Goal: Ask a question

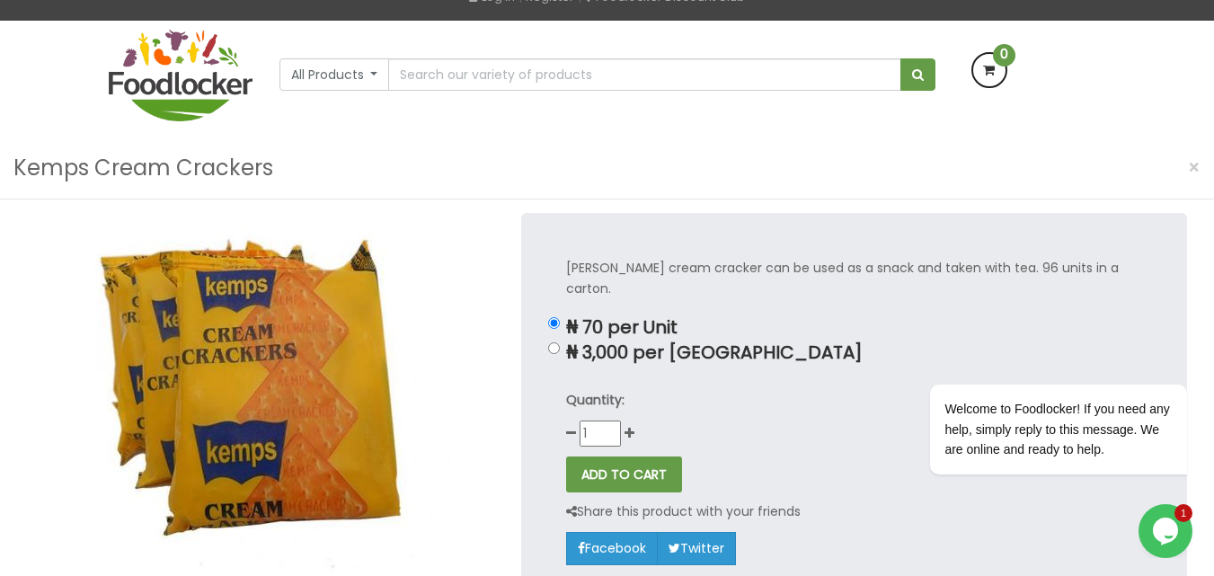
click at [1157, 522] on icon "$i18n('chat', 'chat_widget')" at bounding box center [1165, 531] width 25 height 27
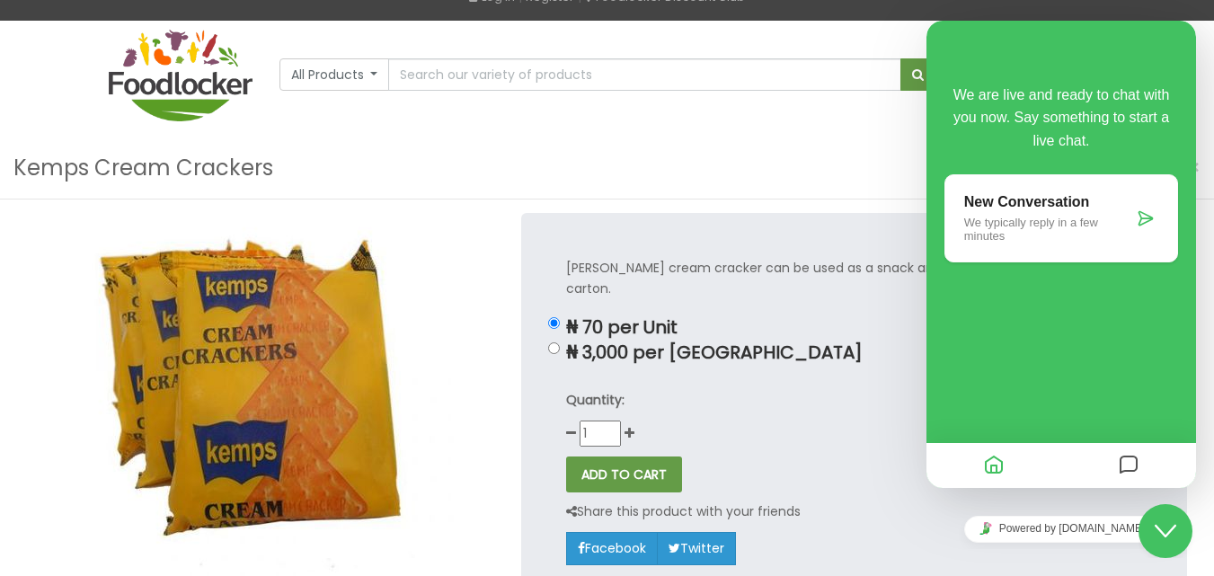
click at [1126, 469] on icon "Messages" at bounding box center [1129, 465] width 22 height 35
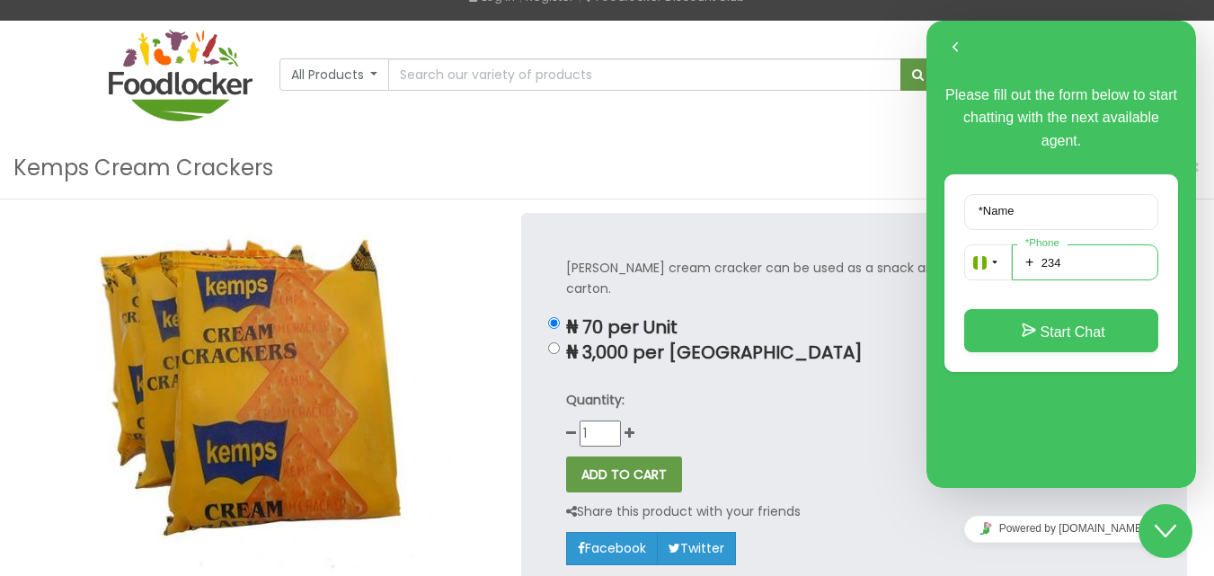
click at [1076, 262] on input "234" at bounding box center [1085, 262] width 146 height 36
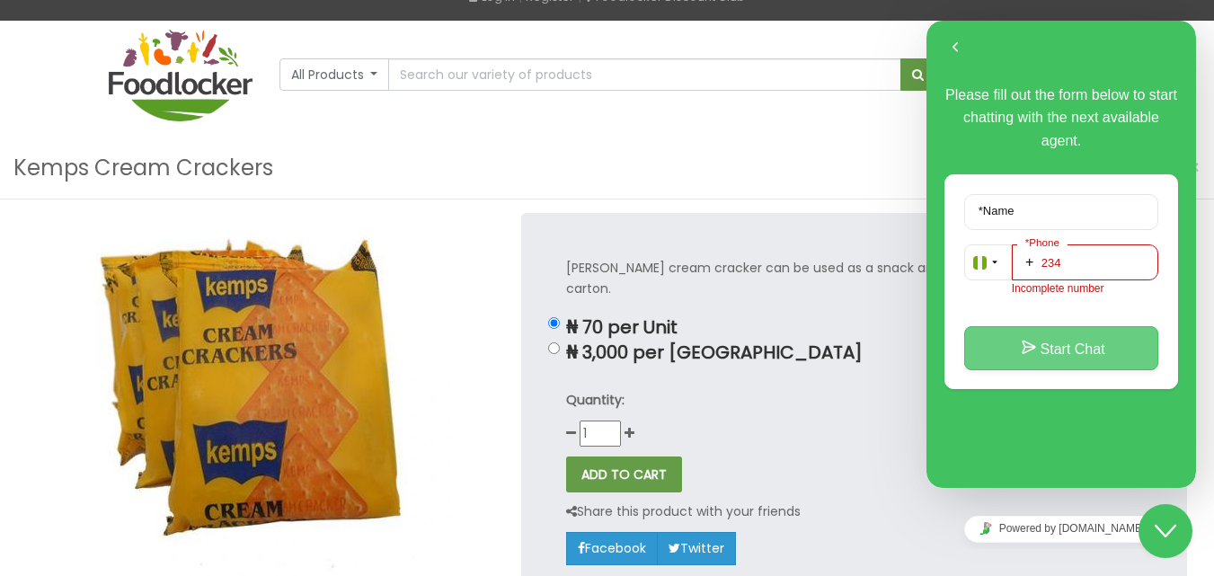
click at [1082, 347] on button "Start Chat" at bounding box center [1061, 347] width 194 height 43
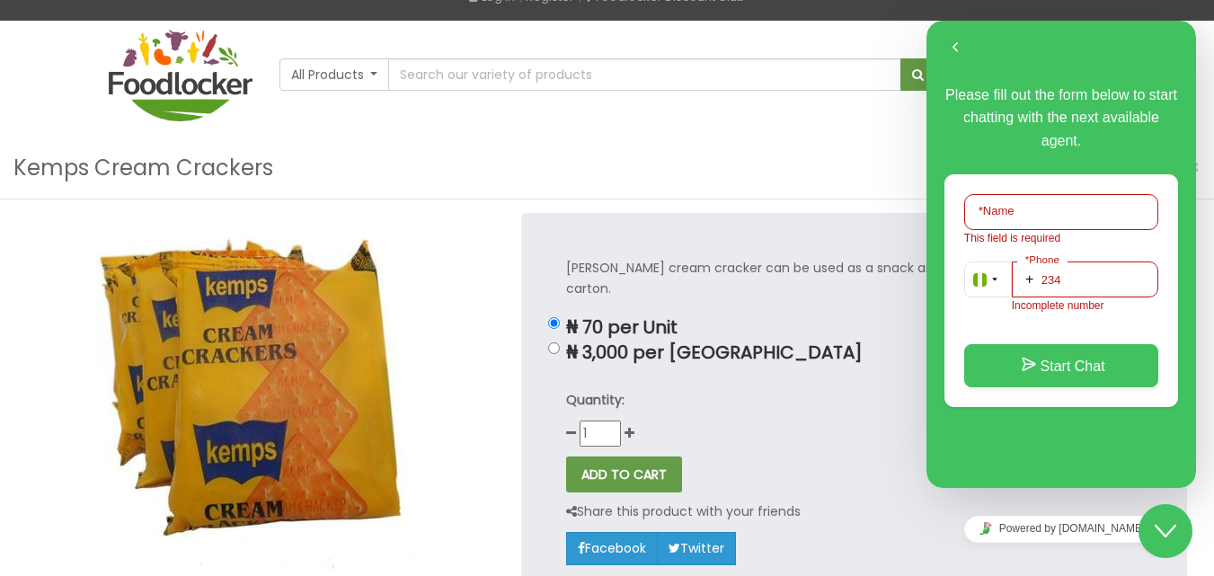
click at [1092, 279] on input "234" at bounding box center [1085, 280] width 146 height 36
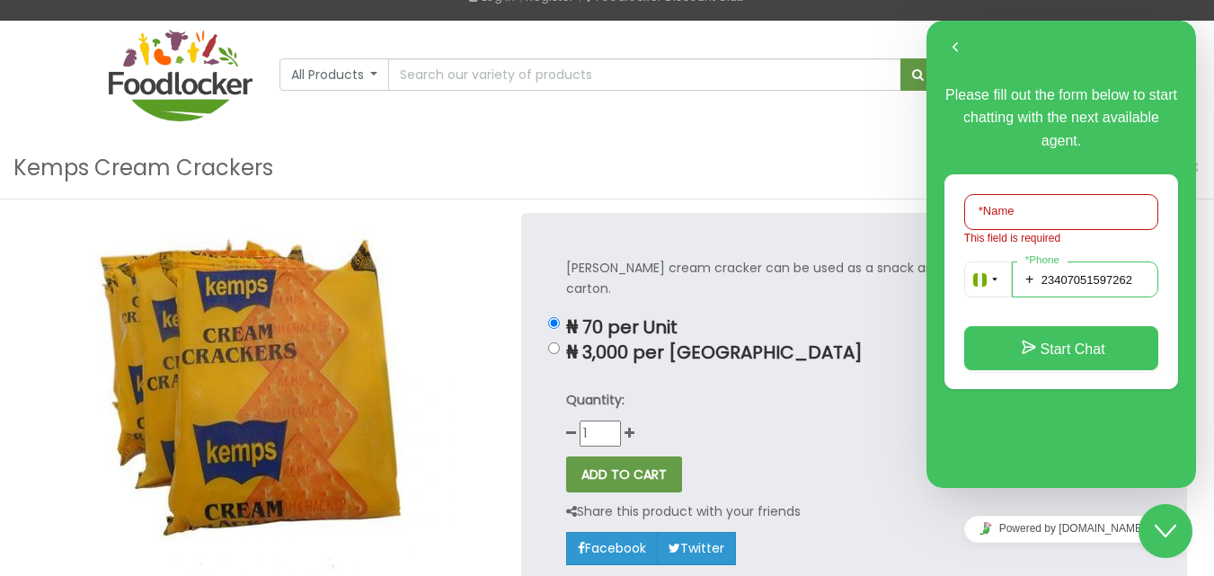
type input "23407051597262"
click at [1087, 215] on input "* Name" at bounding box center [1061, 212] width 194 height 36
type input "[PERSON_NAME]"
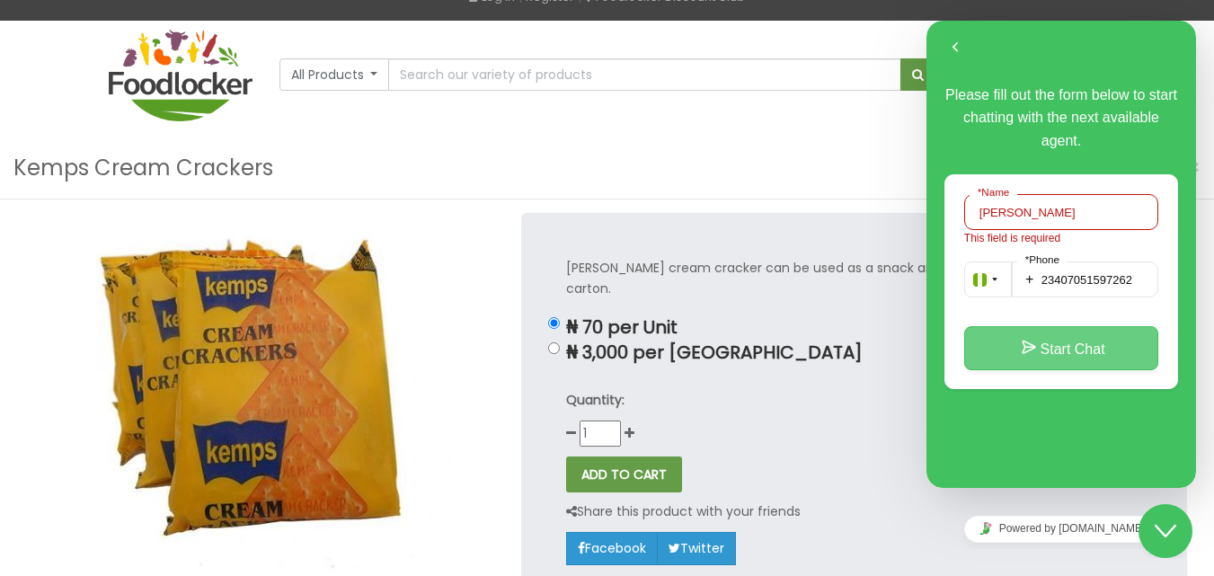
click at [1081, 328] on button "Start Chat" at bounding box center [1061, 347] width 194 height 43
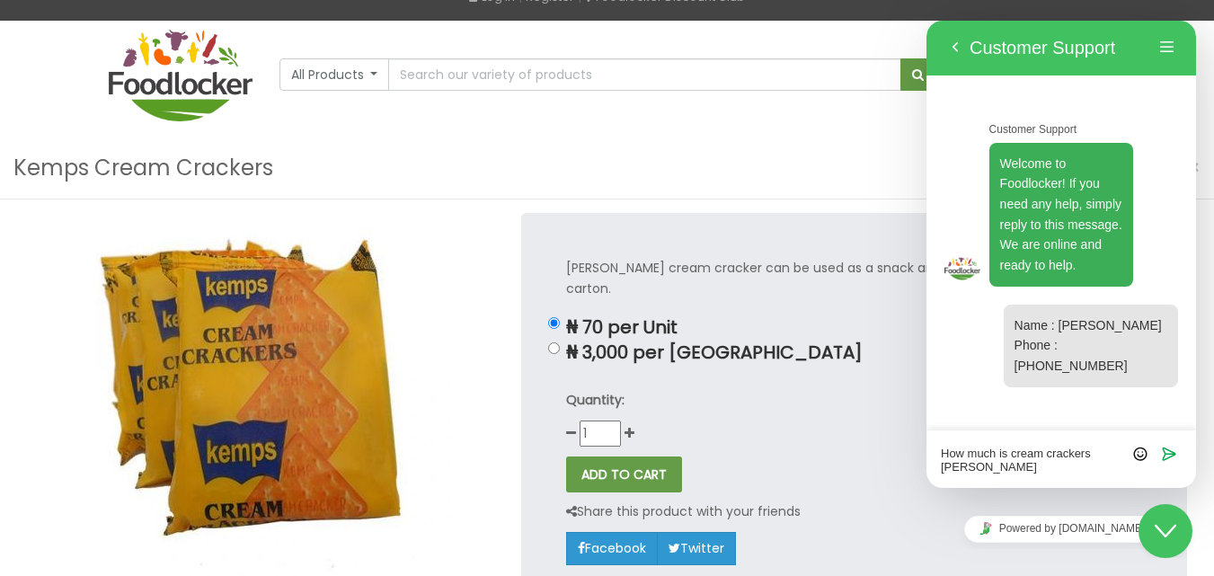
type textarea "How much is cream crackers [PERSON_NAME]"
click at [1164, 550] on button "Close Chat This icon closes the chat window." at bounding box center [1166, 531] width 54 height 54
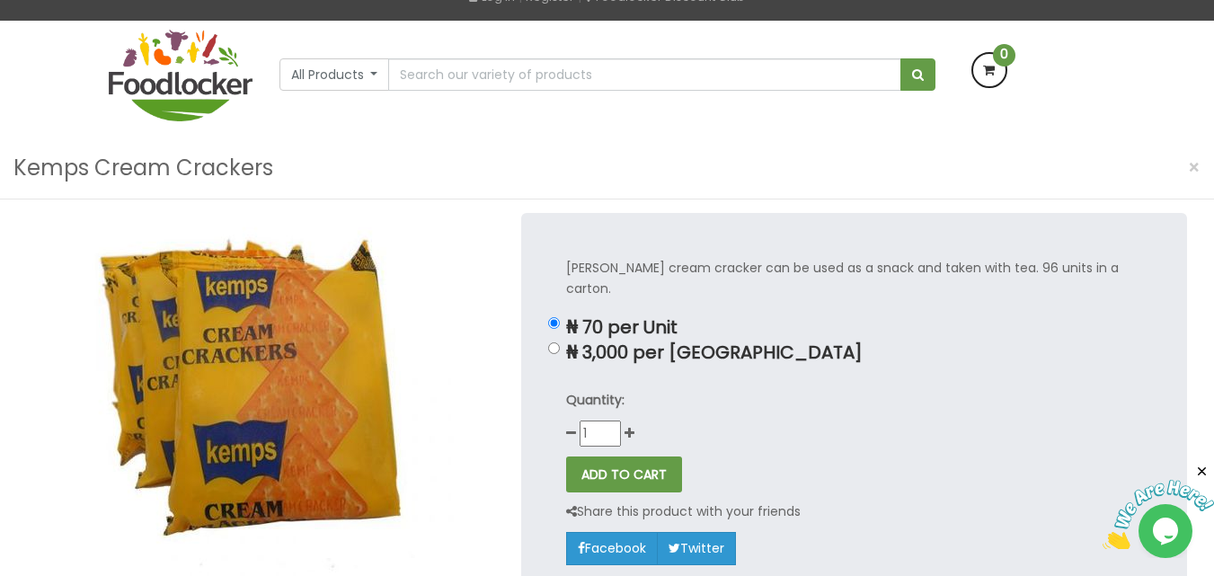
click at [1163, 541] on img at bounding box center [1158, 515] width 111 height 71
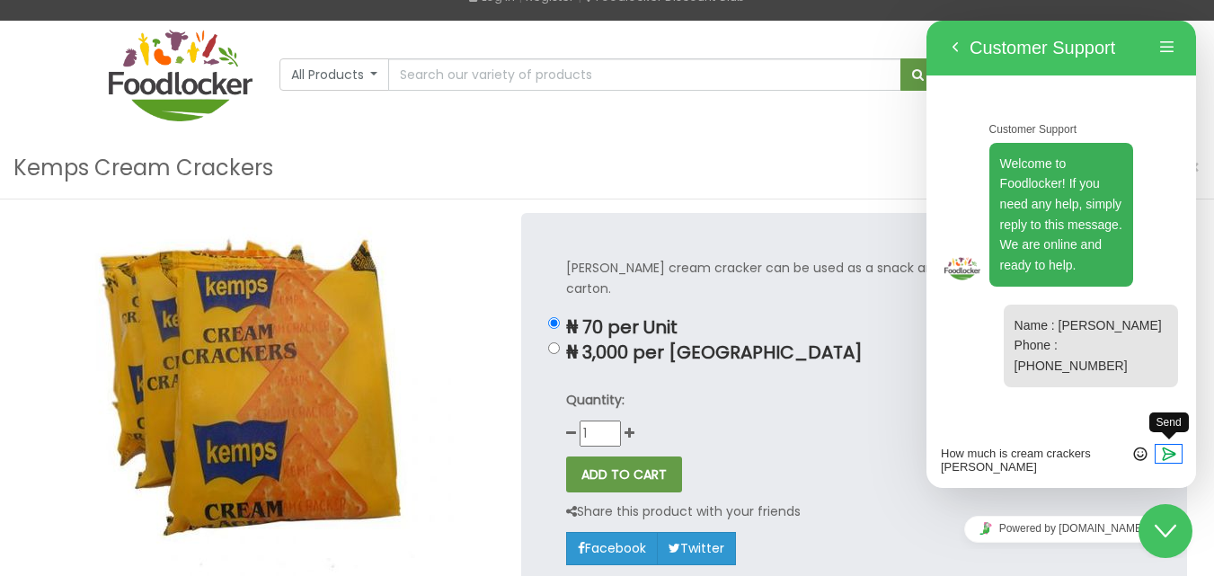
click at [1166, 444] on span "Send" at bounding box center [1169, 439] width 14 height 14
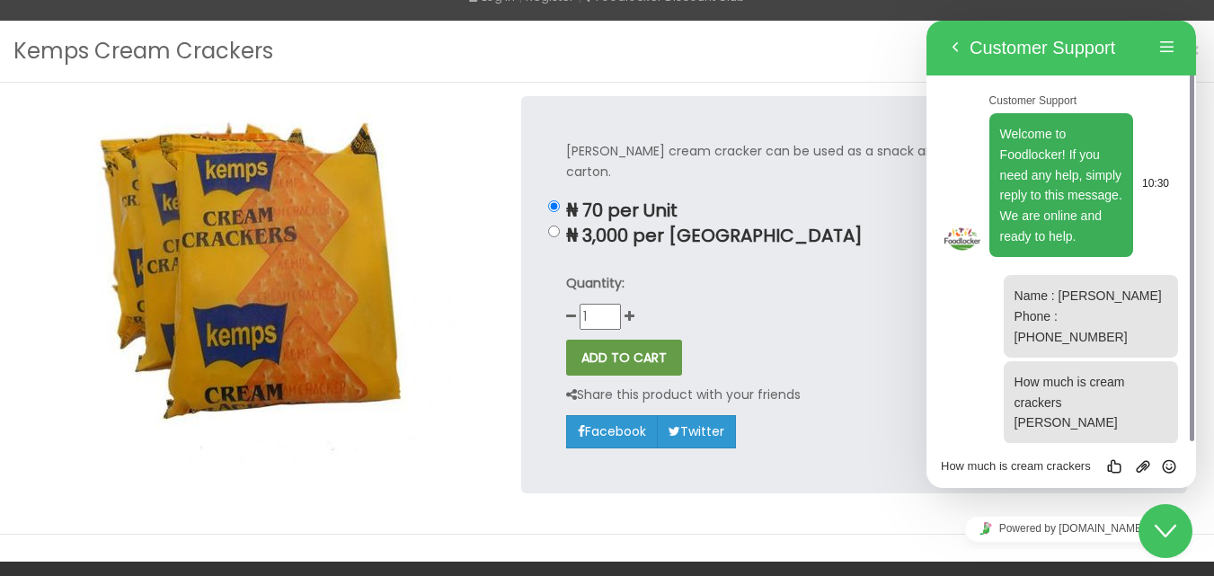
scroll to position [487, 0]
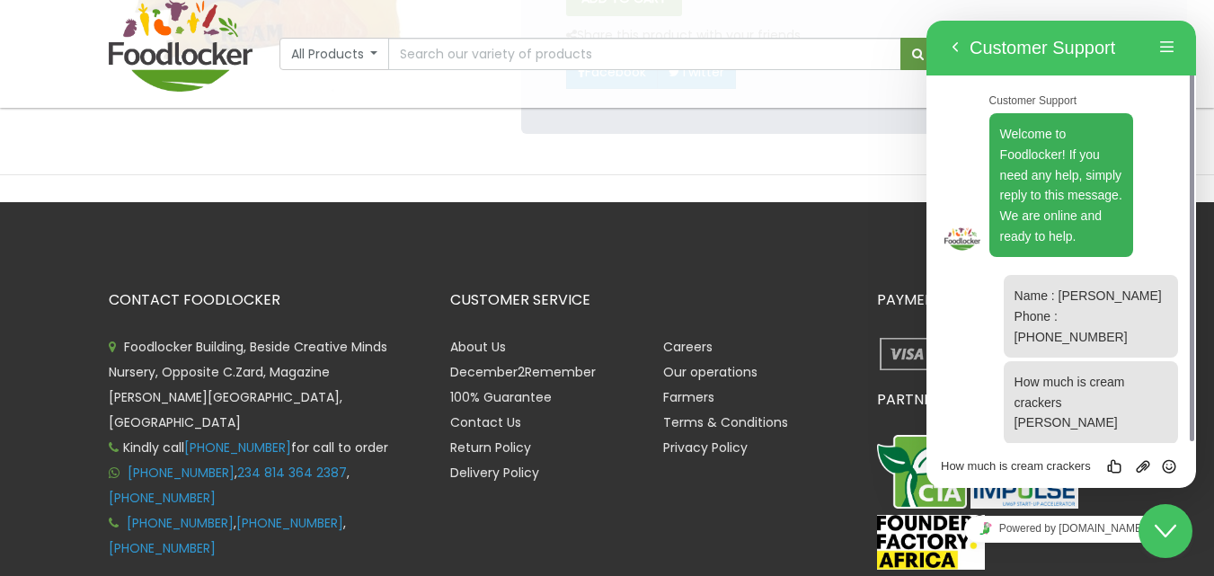
click at [67, 174] on div at bounding box center [607, 188] width 1214 height 28
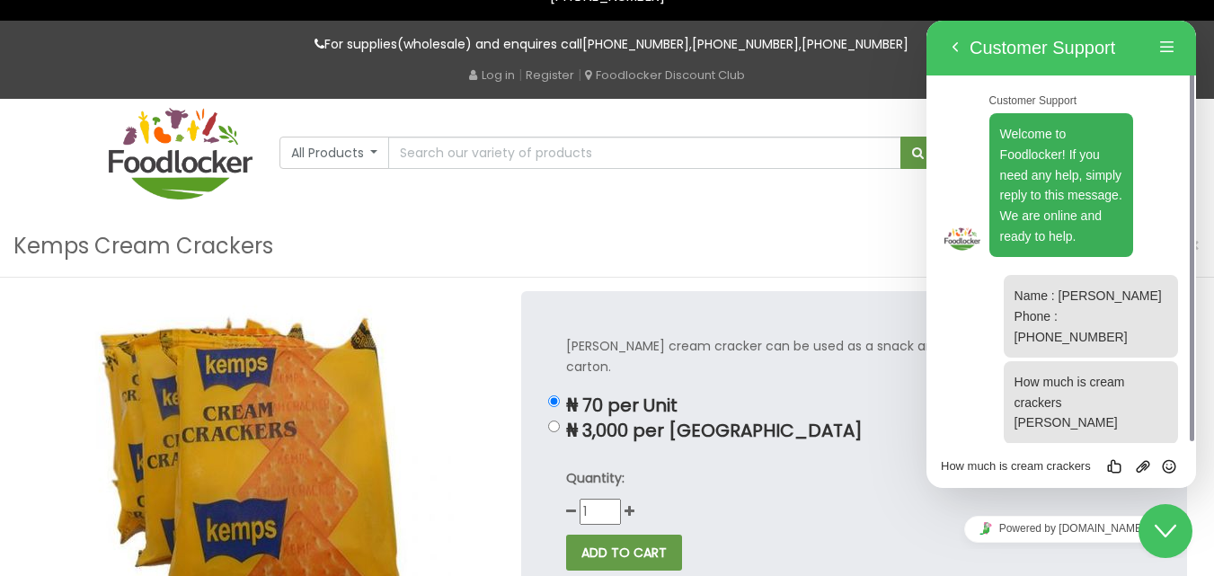
scroll to position [0, 0]
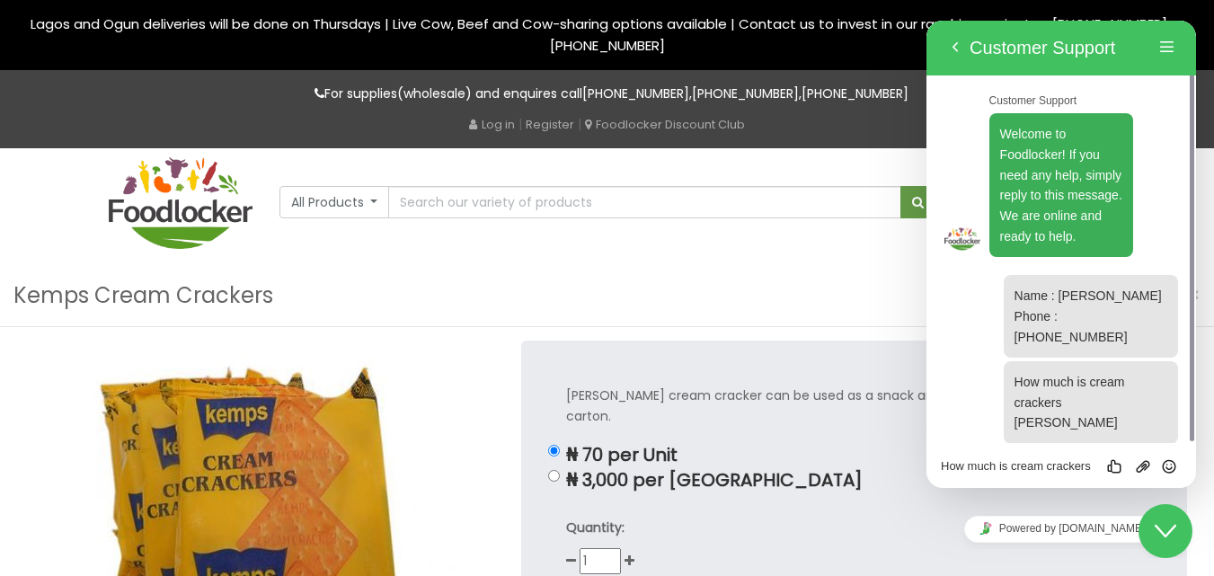
click at [1168, 534] on icon "$i18n('chat', 'chat_widget')" at bounding box center [1166, 531] width 22 height 13
